Goal: Navigation & Orientation: Find specific page/section

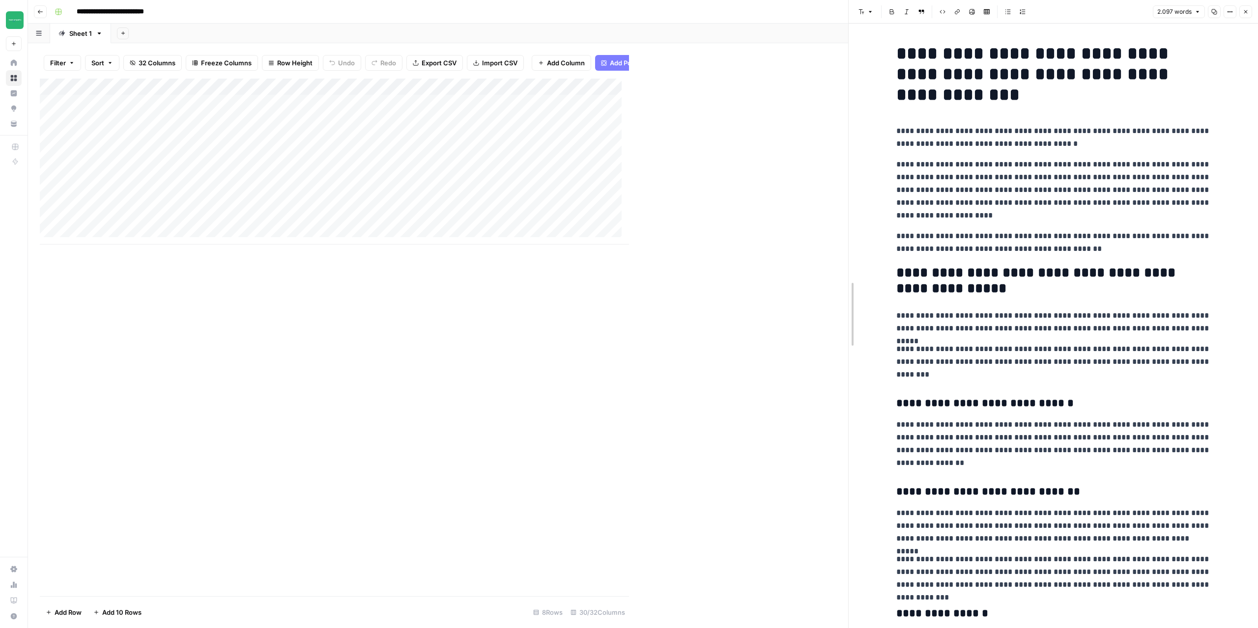
drag, startPoint x: 626, startPoint y: 262, endPoint x: 845, endPoint y: 265, distance: 219.2
click at [845, 265] on div at bounding box center [849, 314] width 10 height 628
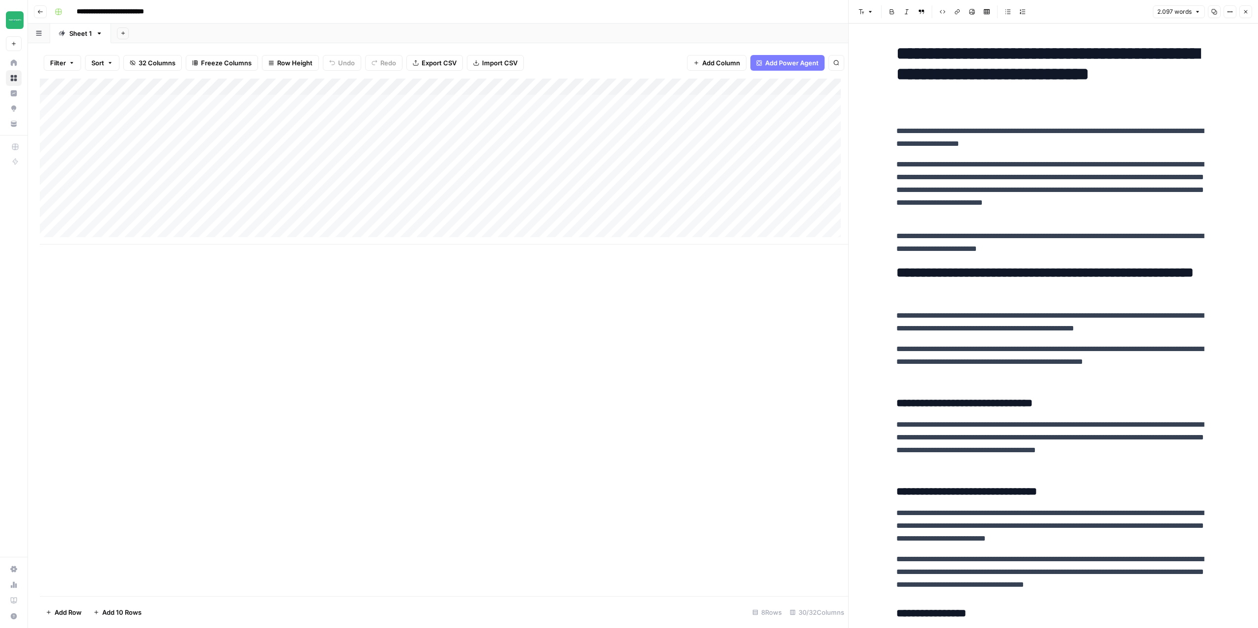
click at [49, 16] on header "**********" at bounding box center [643, 12] width 1230 height 24
click at [42, 12] on icon "button" at bounding box center [40, 12] width 6 height 6
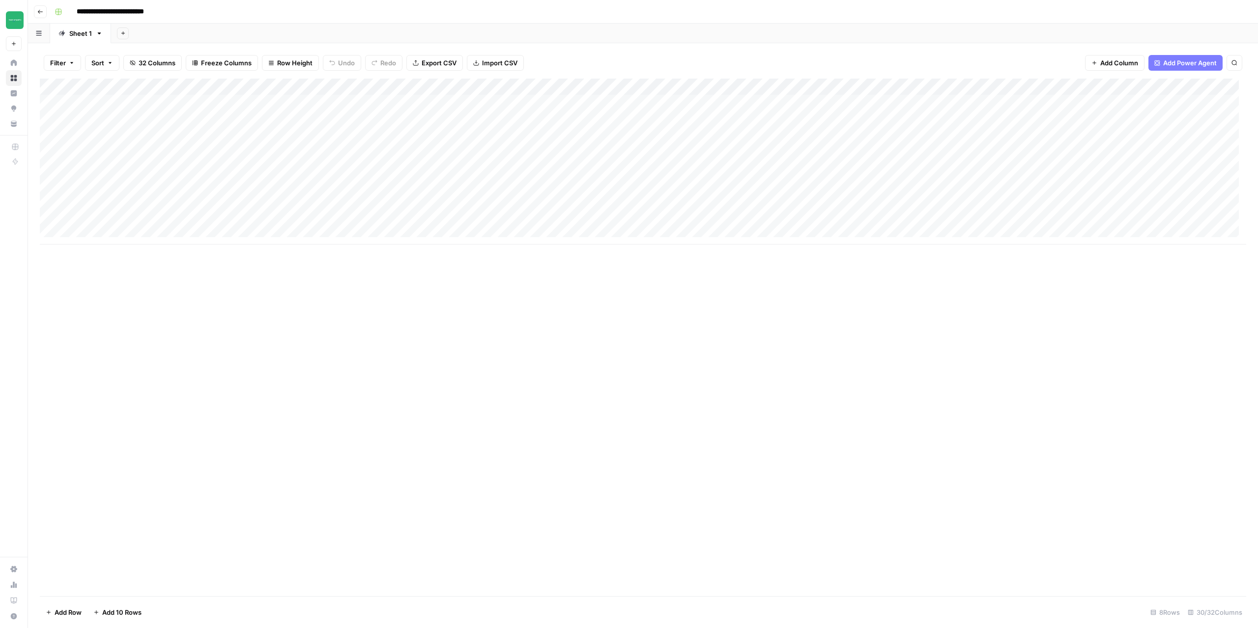
click at [43, 15] on button "Go back" at bounding box center [40, 11] width 13 height 13
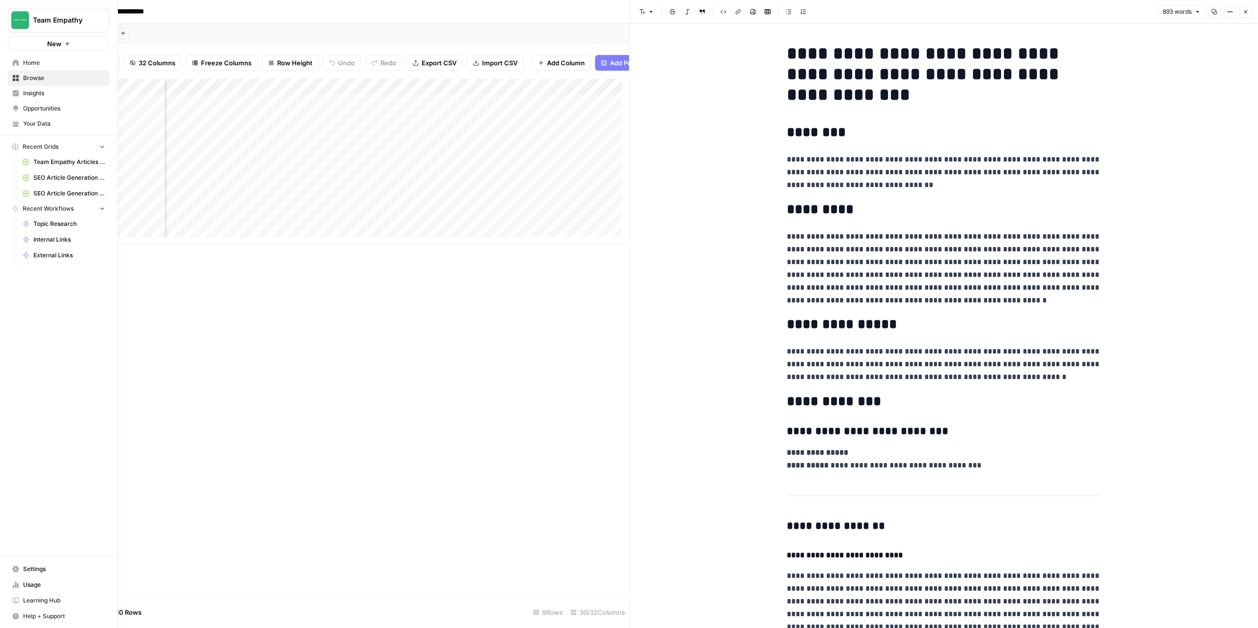
click at [41, 81] on span "Browse" at bounding box center [64, 78] width 82 height 9
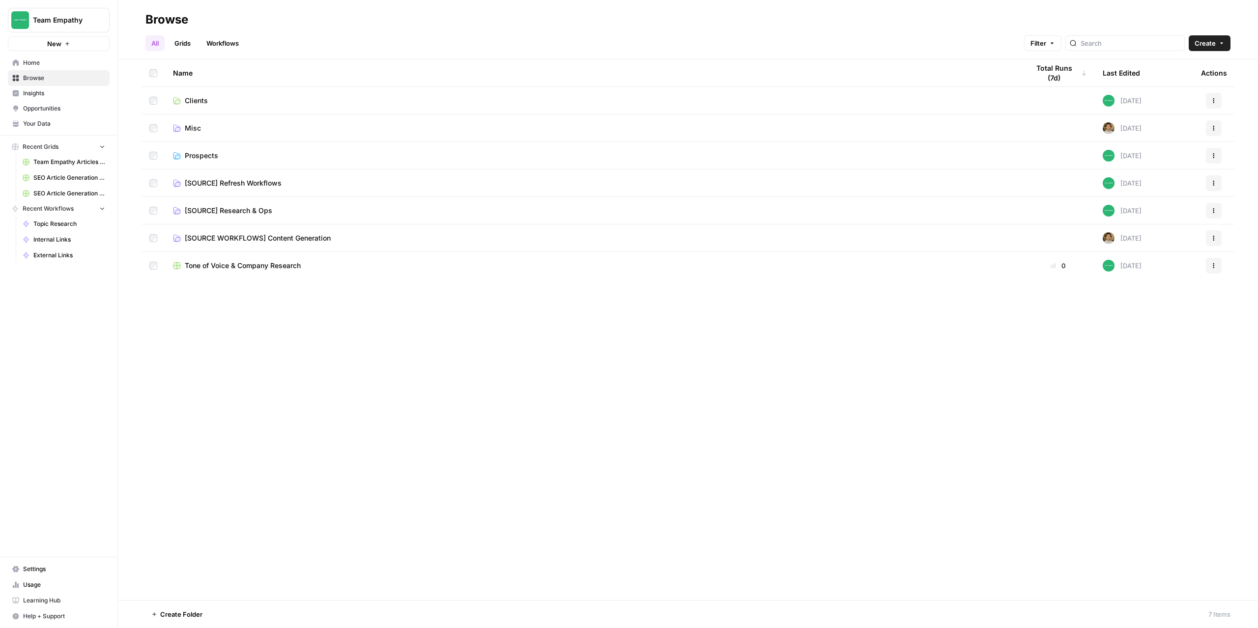
click at [276, 185] on span "[SOURCE] Refresh Workflows" at bounding box center [233, 183] width 97 height 10
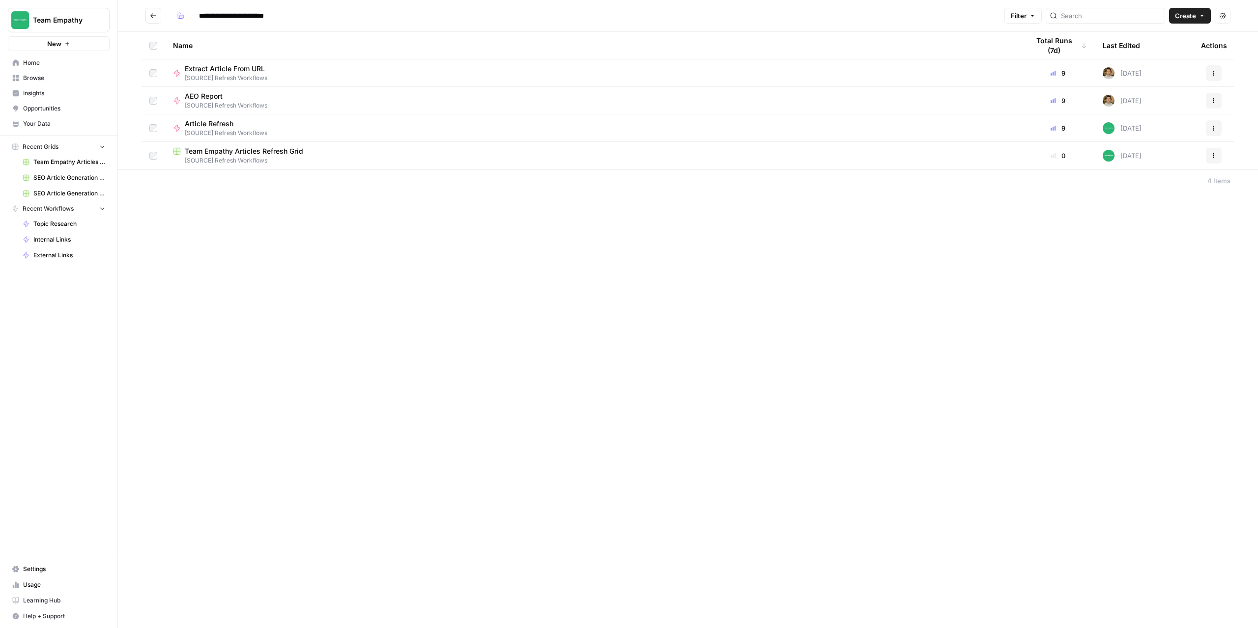
click at [255, 155] on span "Team Empathy Articles Refresh Grid" at bounding box center [244, 151] width 118 height 10
